Goal: Information Seeking & Learning: Learn about a topic

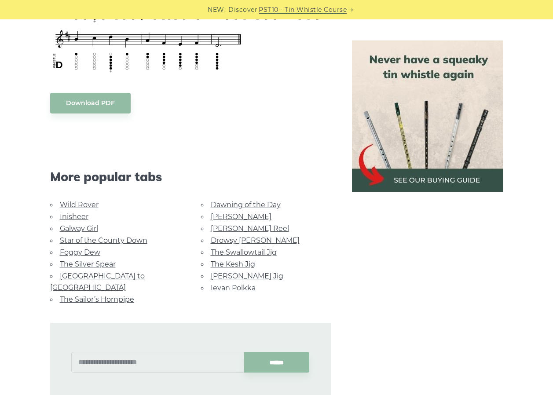
scroll to position [440, 0]
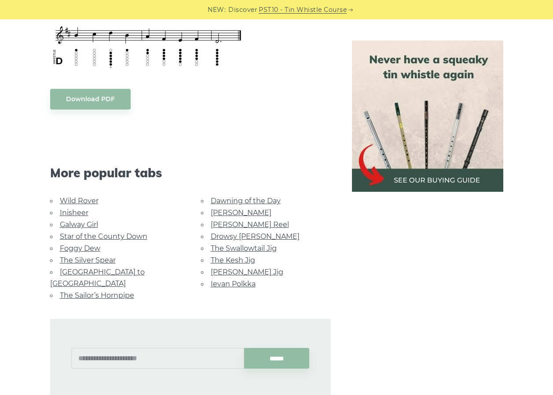
click at [85, 291] on link "The Sailor’s Hornpipe" at bounding box center [97, 295] width 74 height 8
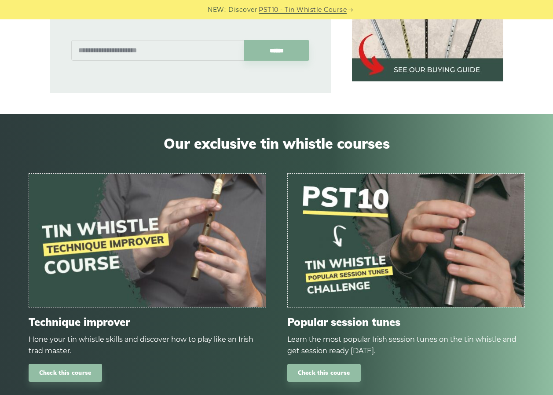
scroll to position [792, 0]
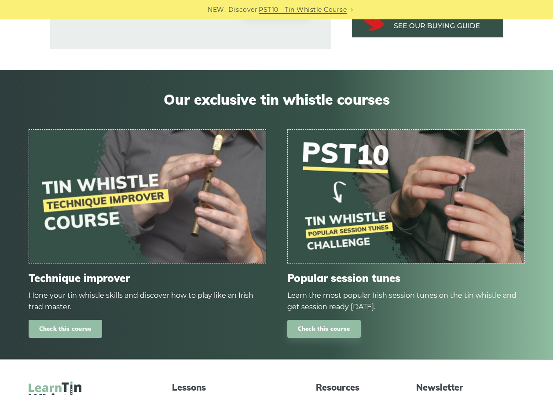
click at [72, 320] on link "Check this course" at bounding box center [65, 329] width 73 height 18
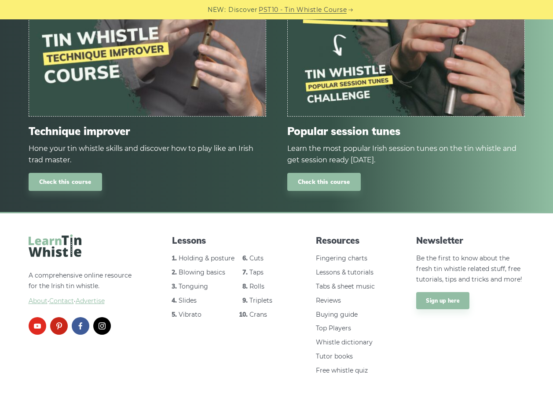
scroll to position [947, 0]
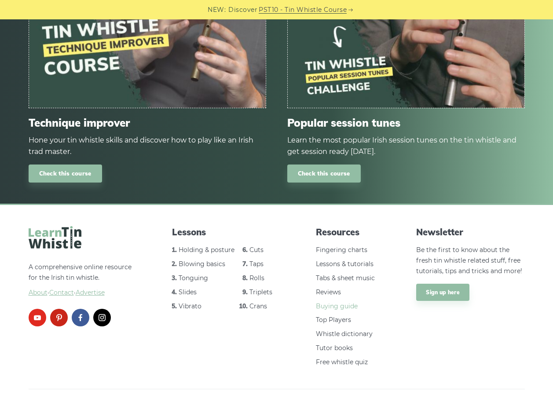
click at [331, 302] on link "Buying guide" at bounding box center [337, 306] width 42 height 8
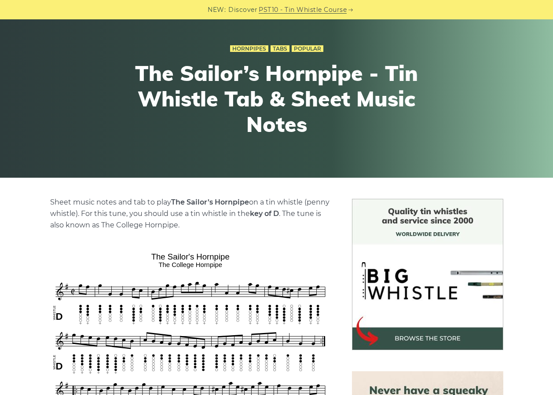
scroll to position [44, 0]
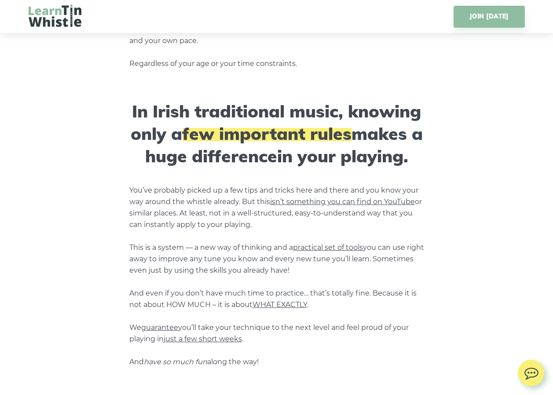
scroll to position [704, 0]
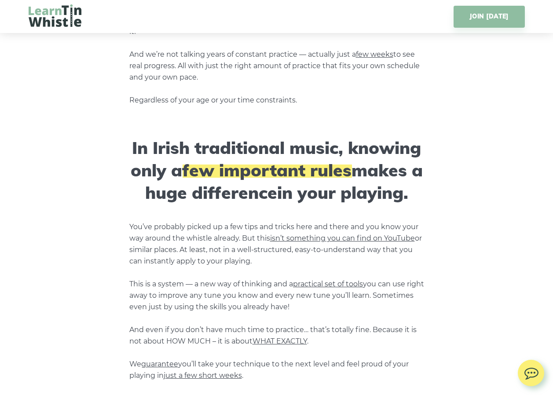
click at [328, 280] on span "practical set of tools" at bounding box center [328, 284] width 70 height 8
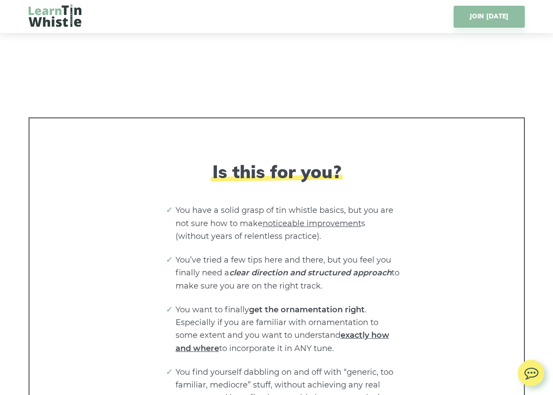
scroll to position [1584, 0]
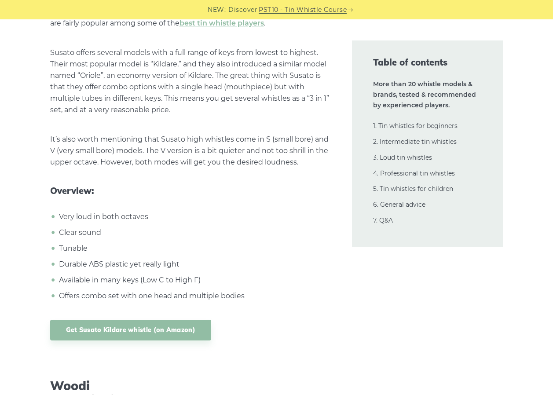
scroll to position [9633, 0]
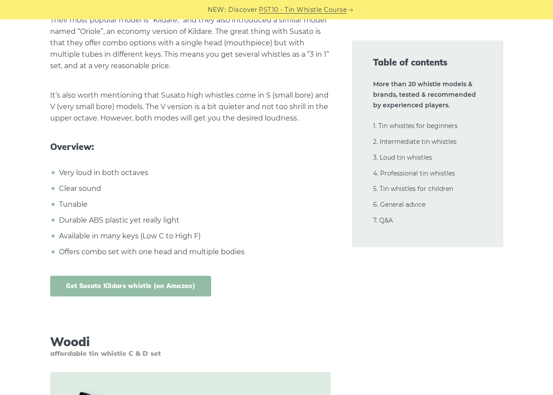
click at [146, 276] on link "Get Susato Kildare whistle (on Amazon)" at bounding box center [130, 286] width 161 height 21
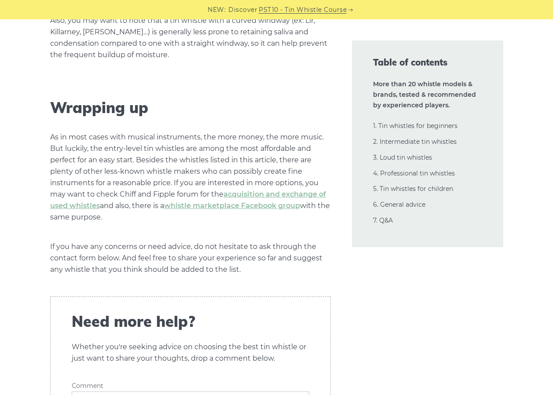
scroll to position [20278, 0]
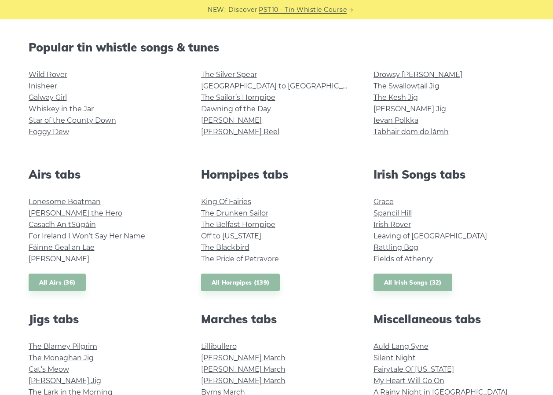
scroll to position [220, 0]
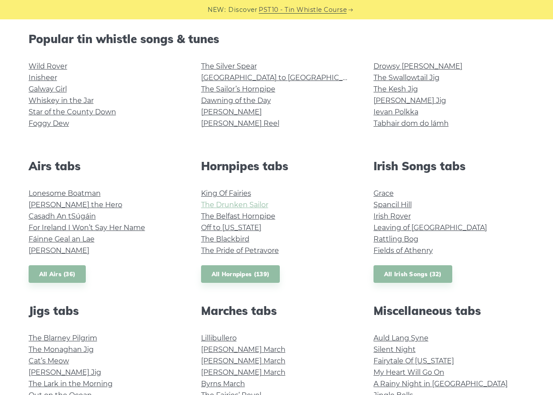
click at [229, 202] on link "The Drunken Sailor" at bounding box center [234, 205] width 67 height 8
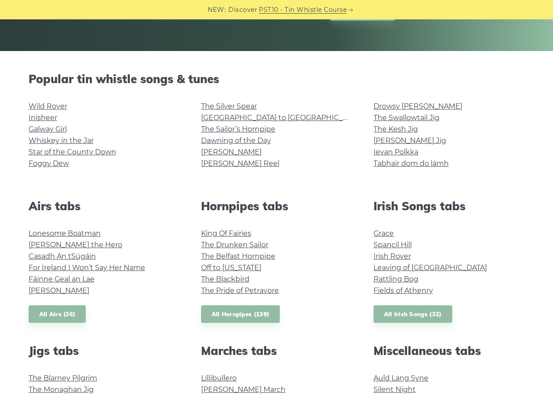
scroll to position [0, 0]
